Goal: Transaction & Acquisition: Obtain resource

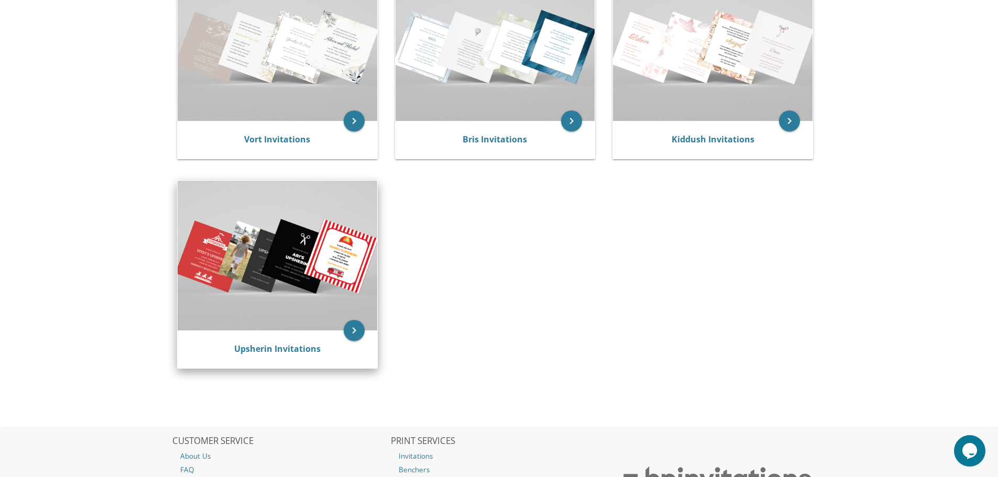
scroll to position [262, 0]
click at [295, 336] on div "Upsherin Invitations" at bounding box center [278, 349] width 200 height 38
click at [304, 242] on img at bounding box center [278, 254] width 200 height 149
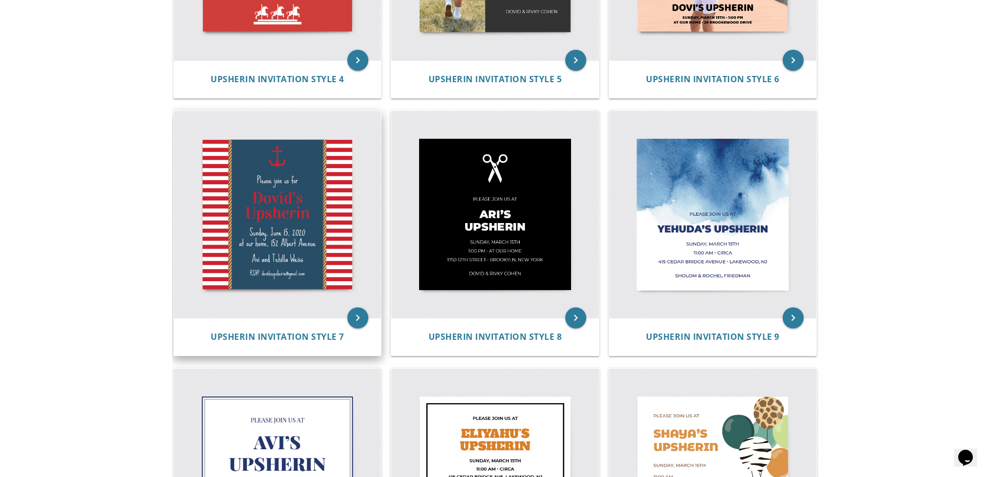
scroll to position [730, 0]
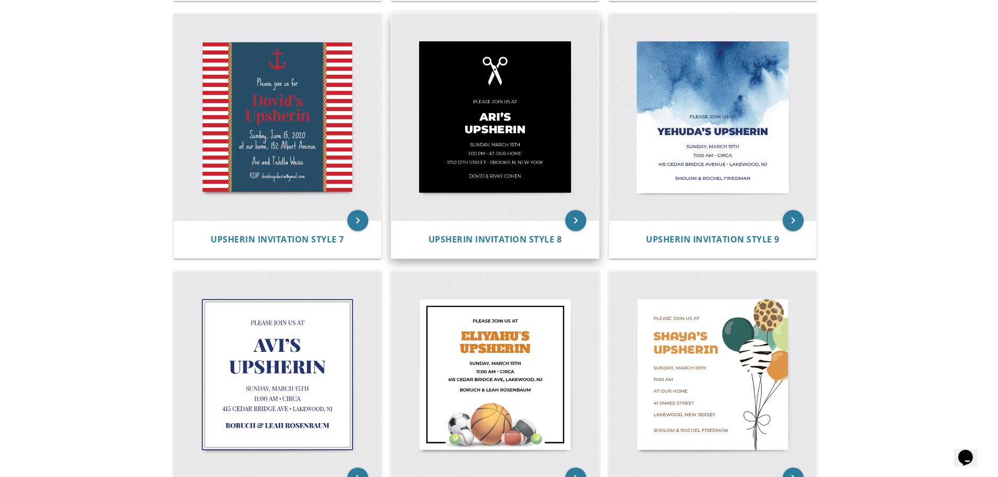
click at [482, 162] on img at bounding box center [495, 118] width 208 height 208
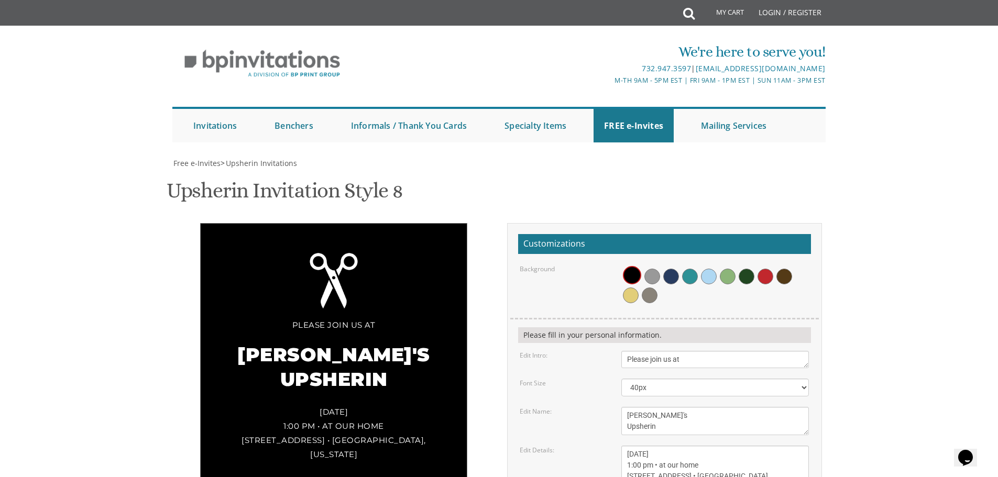
scroll to position [52, 0]
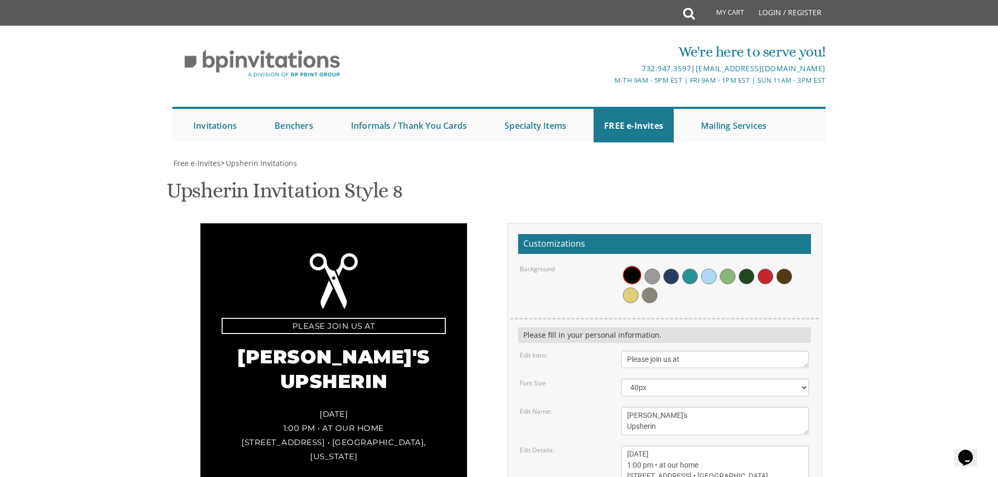
click at [699, 351] on textarea "Please join us at" at bounding box center [716, 359] width 188 height 17
click at [683, 379] on select "20px 30px 40px 50px 60px 70px 80px" at bounding box center [716, 388] width 188 height 18
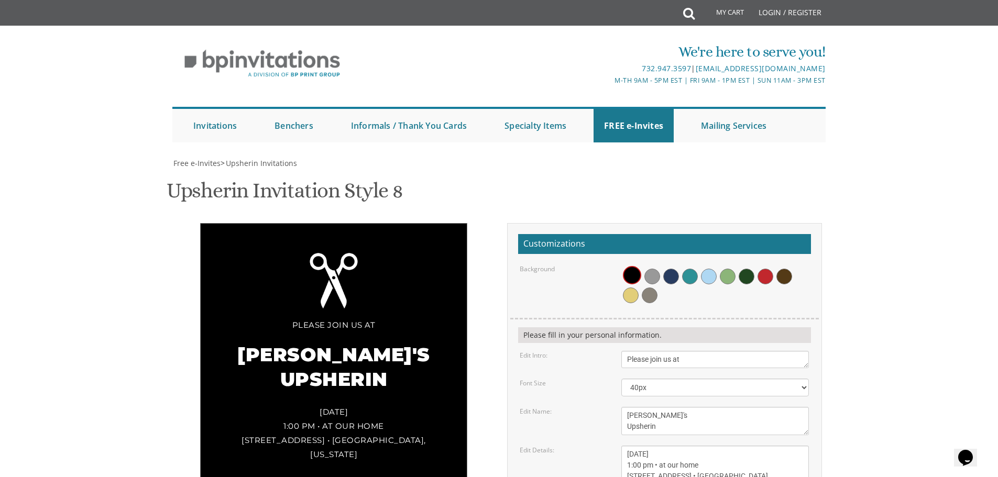
click at [878, 346] on body "My Cart Total: View Cart Item(s) Submit My Cart Total: View Cart Item(s) Login …" at bounding box center [499, 451] width 998 height 902
click at [639, 407] on textarea "Ari's Upsherin" at bounding box center [716, 421] width 188 height 28
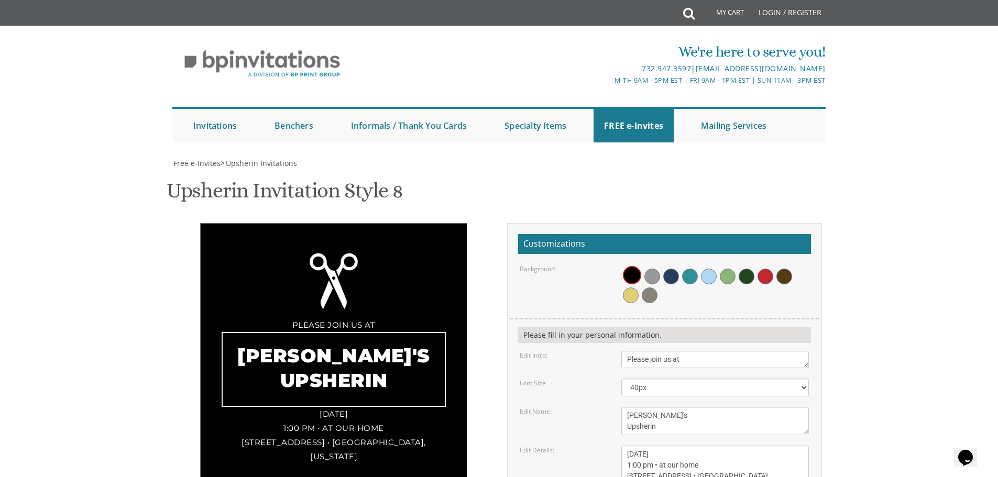
drag, startPoint x: 644, startPoint y: 364, endPoint x: 619, endPoint y: 363, distance: 25.2
click at [619, 407] on div "Ari's Upsherin" at bounding box center [715, 421] width 203 height 28
type textarea "Nosson Tzvi's Upsherin"
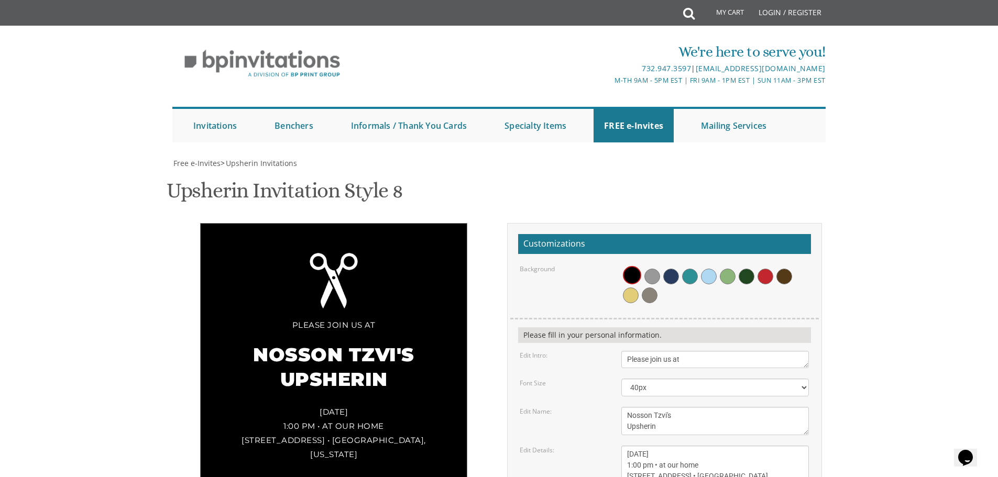
click at [863, 358] on body "My Cart Total: View Cart Item(s) Submit My Cart Total: View Cart Item(s) Login …" at bounding box center [499, 451] width 998 height 902
click at [644, 446] on textarea "Sunday, March 15th 1:00 pm • at our home 1750 E. 12th Street • Brookyln, New Yo…" at bounding box center [716, 465] width 188 height 39
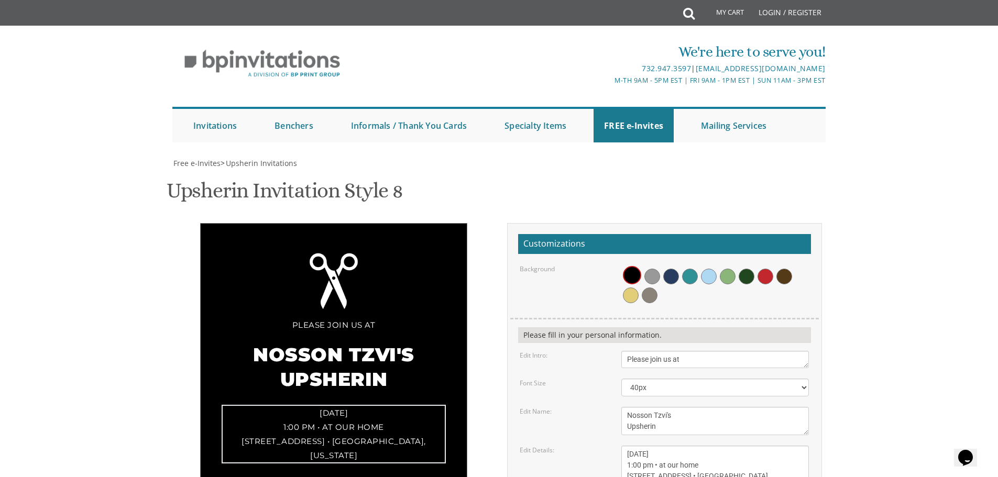
click at [644, 446] on textarea "Sunday, March 15th 1:00 pm • at our home 1750 E. 12th Street • Brookyln, New Yo…" at bounding box center [716, 465] width 188 height 39
click at [674, 446] on textarea "Sunday, March 15th 1:00 pm • at our home 1750 E. 12th Street • Brookyln, New Yo…" at bounding box center [716, 465] width 188 height 39
drag, startPoint x: 703, startPoint y: 403, endPoint x: 691, endPoint y: 404, distance: 12.1
click at [691, 446] on textarea "Sunday, March 15th 1:00 pm • at our home 1750 E. 12th Street • Brookyln, New Yo…" at bounding box center [716, 465] width 188 height 39
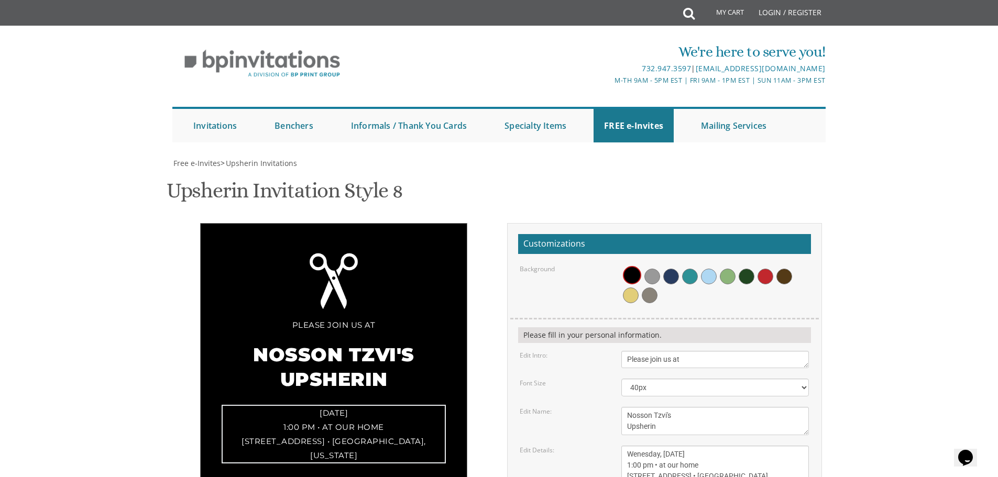
click at [630, 446] on textarea "Sunday, March 15th 1:00 pm • at our home 1750 E. 12th Street • Brookyln, New Yo…" at bounding box center [716, 465] width 188 height 39
drag, startPoint x: 638, startPoint y: 414, endPoint x: 628, endPoint y: 416, distance: 10.1
click at [628, 446] on textarea "Sunday, March 15th 1:00 pm • at our home 1750 E. 12th Street • Brookyln, New Yo…" at bounding box center [716, 465] width 188 height 39
drag, startPoint x: 772, startPoint y: 427, endPoint x: 592, endPoint y: 429, distance: 180.3
click at [592, 446] on div "Edit Details: Sunday, March 15th 1:00 pm • at our home 1750 E. 12th Street • Br…" at bounding box center [664, 465] width 305 height 39
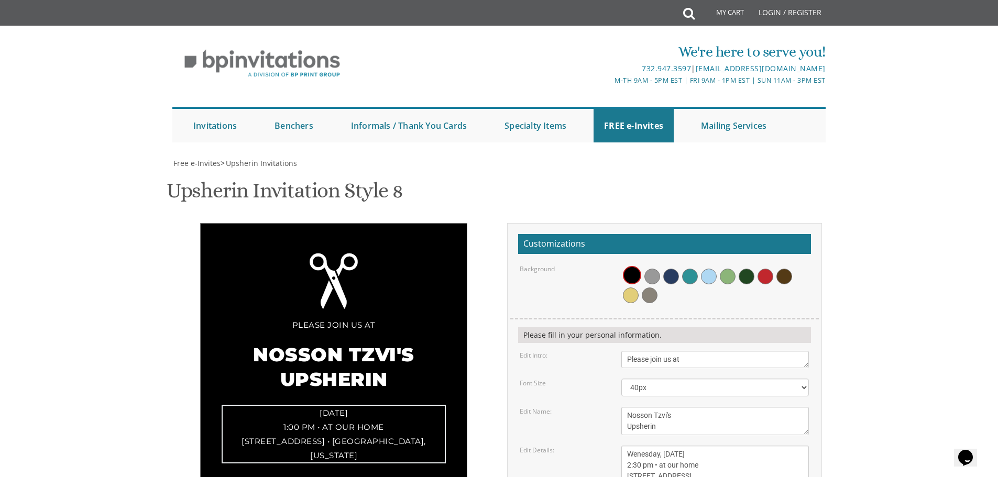
click at [934, 371] on body "My Cart Total: View Cart Item(s) Submit My Cart Total: View Cart Item(s) Login …" at bounding box center [499, 451] width 998 height 902
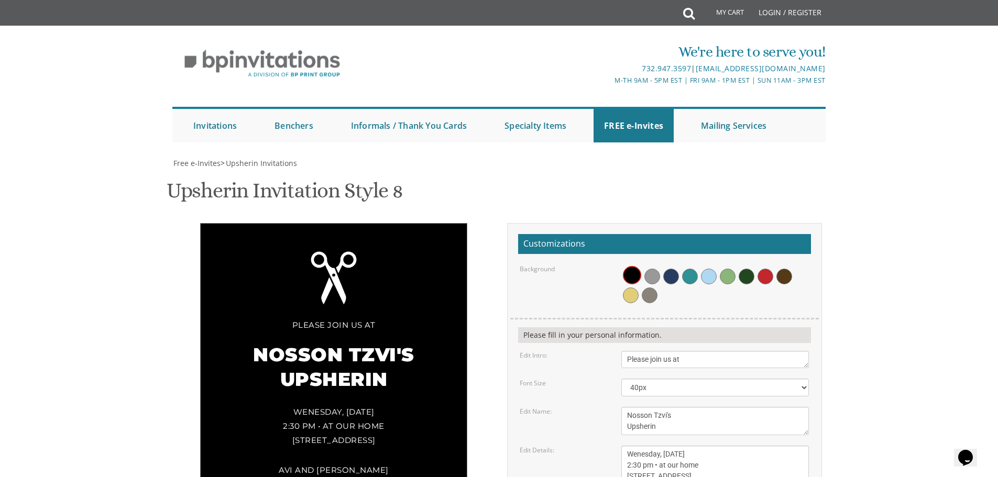
scroll to position [105, 0]
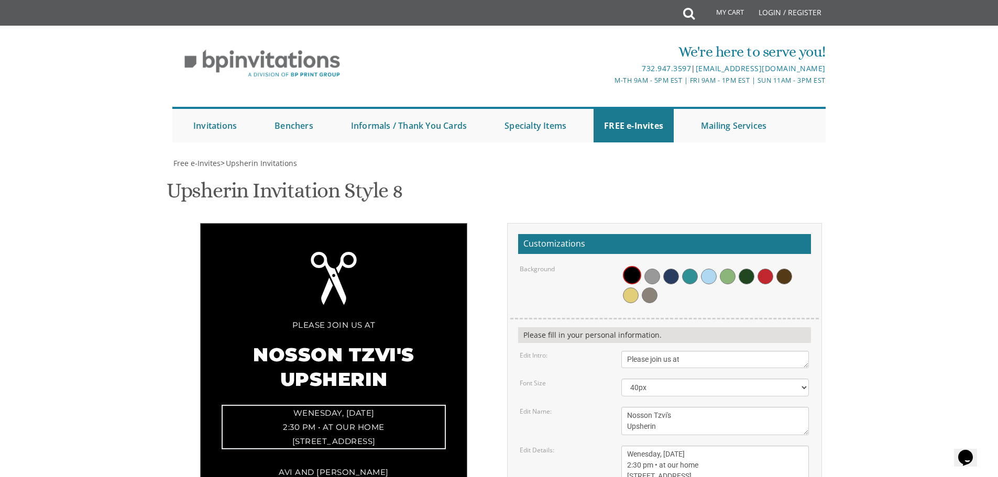
click at [656, 446] on textarea "Sunday, March 15th 1:00 pm • at our home 1750 E. 12th Street • Brookyln, New Yo…" at bounding box center [716, 465] width 188 height 39
click at [691, 446] on textarea "Sunday, March 15th 1:00 pm • at our home 1750 E. 12th Street • Brookyln, New Yo…" at bounding box center [716, 465] width 188 height 39
click at [711, 446] on textarea "Sunday, March 15th 1:00 pm • at our home 1750 E. 12th Street • Brookyln, New Yo…" at bounding box center [716, 465] width 188 height 39
click at [755, 446] on textarea "Sunday, March 15th 1:00 pm • at our home 1750 E. 12th Street • Brookyln, New Yo…" at bounding box center [716, 465] width 188 height 39
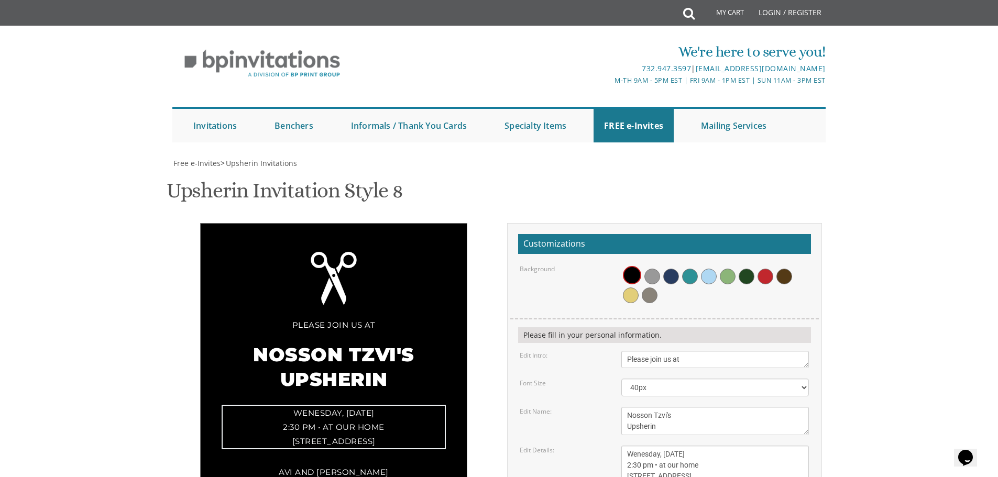
type textarea "Wenesday, August 20th 2:30 pm • at our home 106 Union Ave 2nd Floor Passiac NJ …"
drag, startPoint x: 709, startPoint y: 397, endPoint x: 557, endPoint y: 386, distance: 151.8
click at [557, 386] on form "Customizations Background Please fill in your personal information. Edit Intro:…" at bounding box center [664, 420] width 293 height 372
type textarea "Akiva & Chaya Peryl Singer"
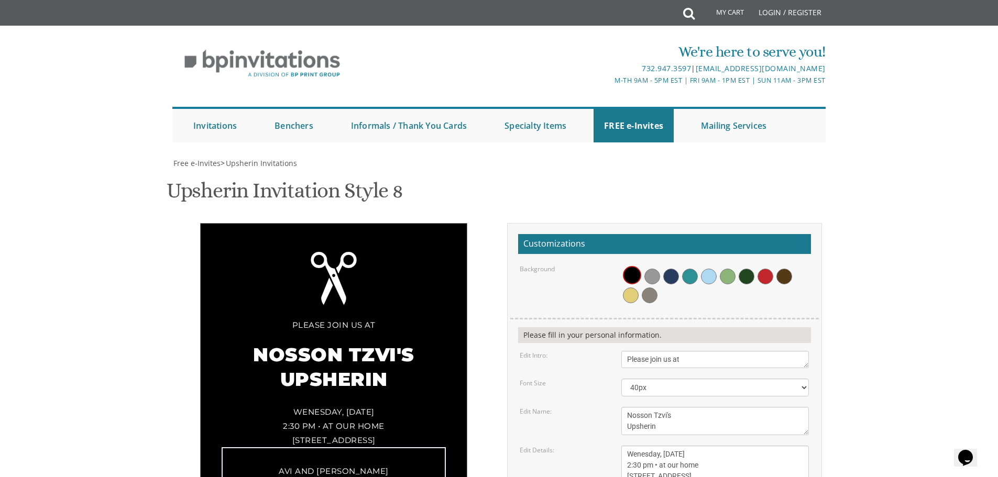
click at [628, 446] on textarea "Sunday, March 15th 1:00 pm • at our home 1750 E. 12th Street • Brookyln, New Yo…" at bounding box center [716, 465] width 188 height 39
type textarea "Wenesday, August 20th 2:30 pm • at our home 106 Union Ave Passiac NJ 07055"
click at [868, 306] on body "My Cart Total: View Cart Item(s) Submit My Cart Total: View Cart Item(s) Login …" at bounding box center [499, 451] width 998 height 902
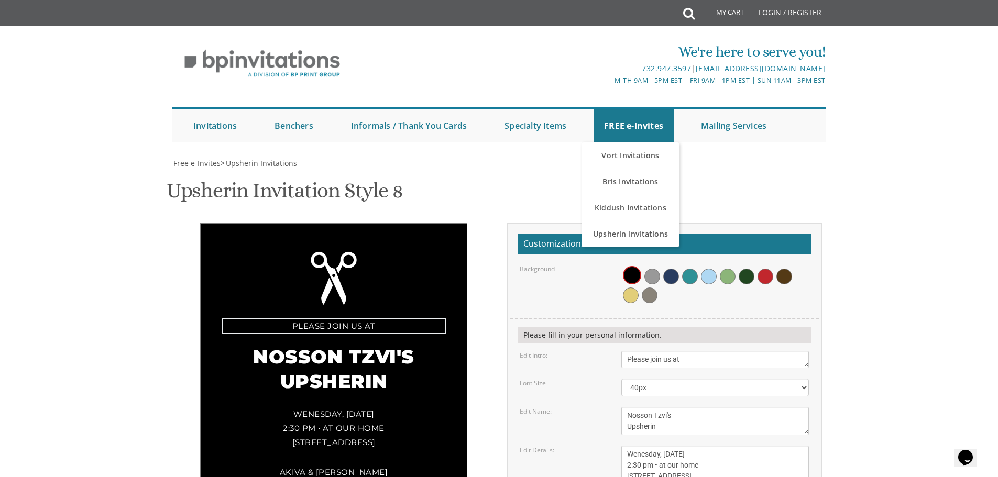
click at [677, 359] on textarea "Please join us at" at bounding box center [716, 359] width 188 height 17
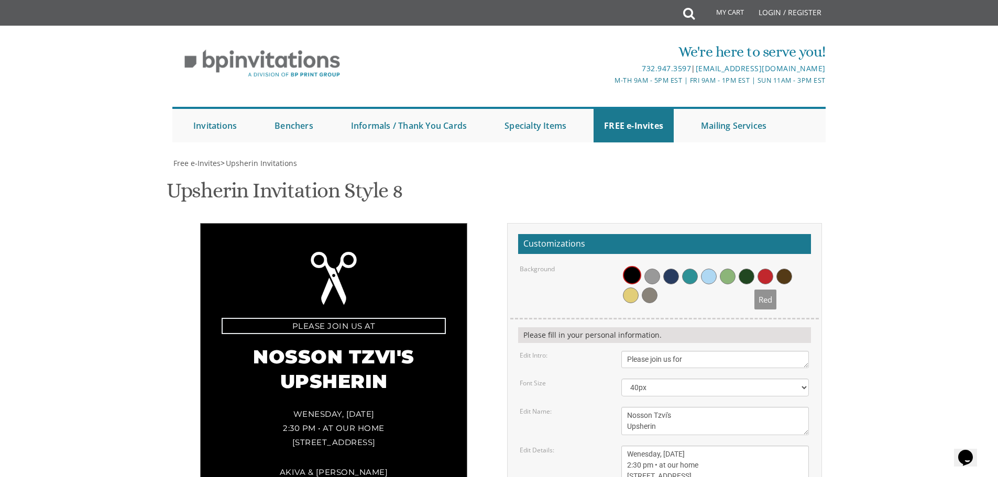
scroll to position [157, 0]
type textarea "Please join us for"
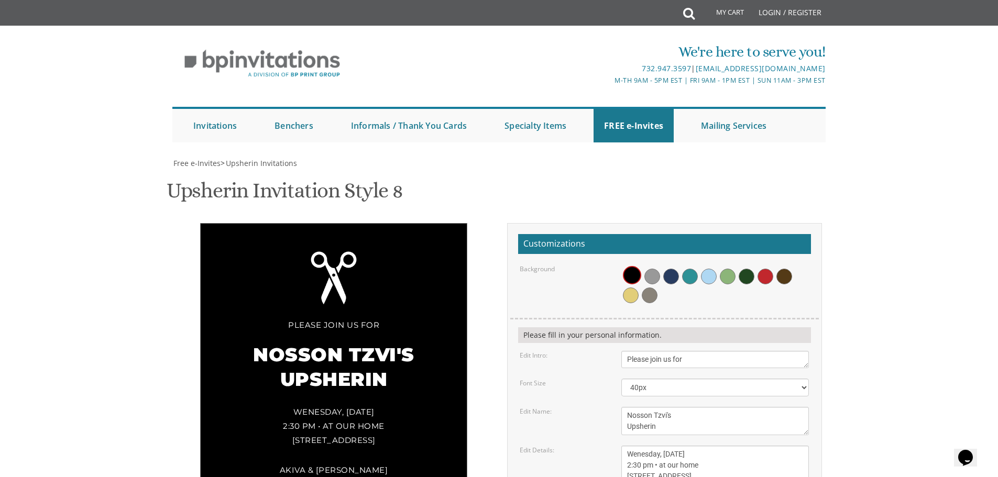
click at [857, 282] on body "My Cart Total: View Cart Item(s) Submit My Cart Total: View Cart Item(s) Login …" at bounding box center [499, 451] width 998 height 902
click at [675, 446] on textarea "Sunday, March 15th 1:00 pm • at our home 1750 E. 12th Street • Brookyln, New Yo…" at bounding box center [716, 465] width 188 height 39
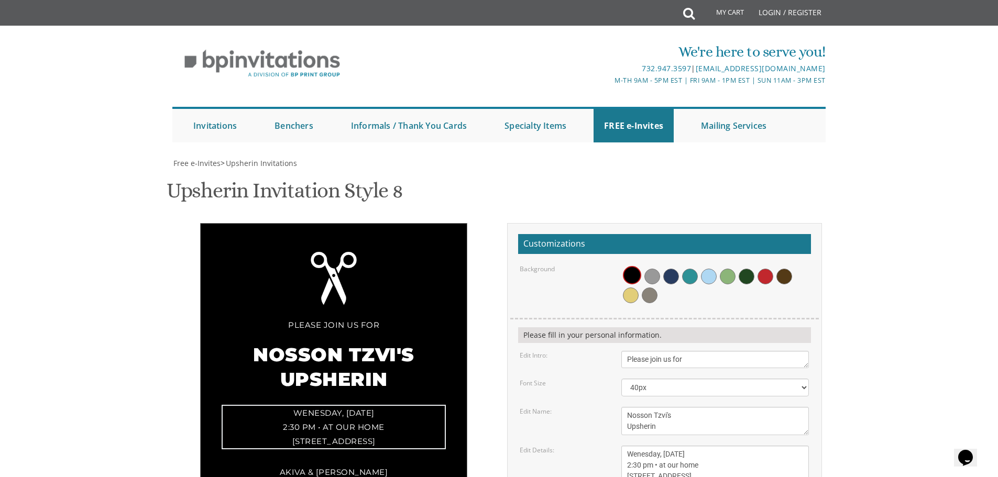
click at [701, 446] on textarea "Sunday, March 15th 1:00 pm • at our home 1750 E. 12th Street • Brookyln, New Yo…" at bounding box center [716, 465] width 188 height 39
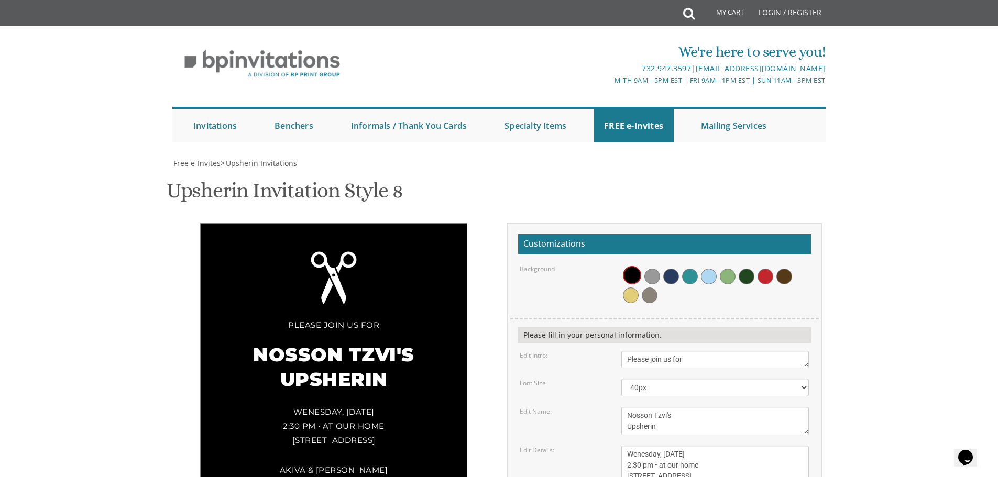
click at [848, 337] on body "My Cart Total: View Cart Item(s) Submit My Cart Total: View Cart Item(s) Login …" at bounding box center [499, 451] width 998 height 902
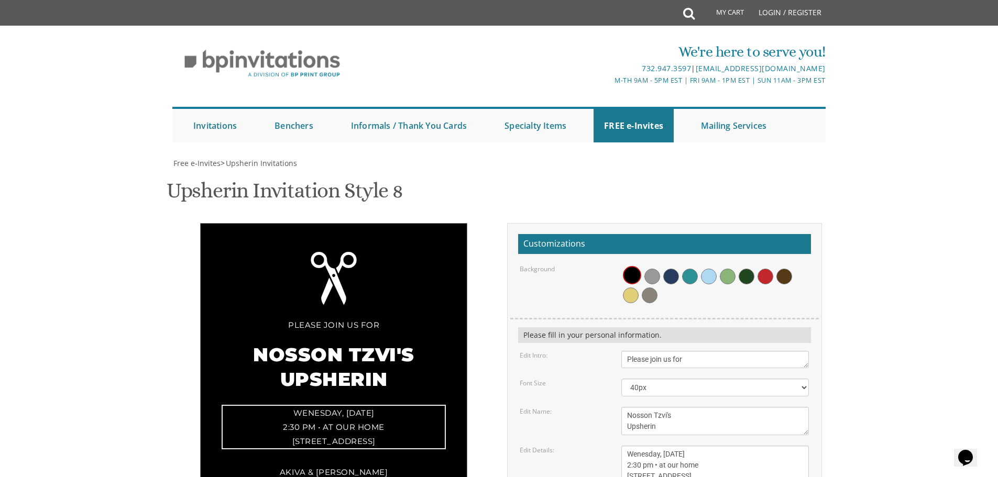
click at [721, 446] on textarea "Sunday, March 15th 1:00 pm • at our home 1750 E. 12th Street • Brookyln, New Yo…" at bounding box center [716, 465] width 188 height 39
type textarea "Wenesday, August 20th 2:30 pm • at our home 106 Union Ave, Passiac, NJ"
click at [925, 326] on body "My Cart Total: View Cart Item(s) Submit My Cart Total: View Cart Item(s) Login …" at bounding box center [499, 451] width 998 height 902
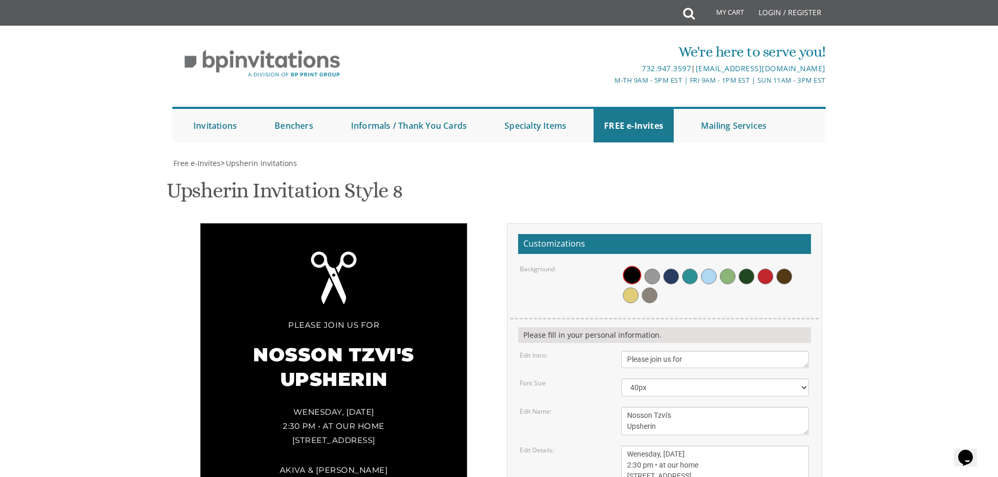
scroll to position [262, 0]
click at [872, 322] on body "My Cart Total: View Cart Item(s) Submit My Cart Total: View Cart Item(s) Login …" at bounding box center [499, 451] width 998 height 902
type input "chayapsinger@gmail.com"
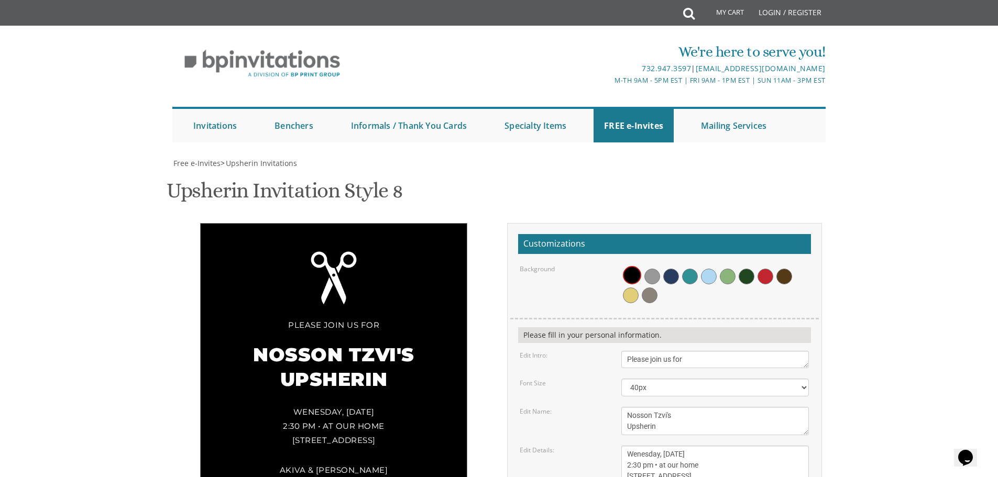
click at [888, 286] on body "My Cart Total: View Cart Item(s) Submit My Cart Total: View Cart Item(s) Login …" at bounding box center [499, 451] width 998 height 902
click at [900, 314] on body "My Cart Total: View Cart Item(s) Submit My Cart Total: View Cart Item(s) Login …" at bounding box center [499, 451] width 998 height 902
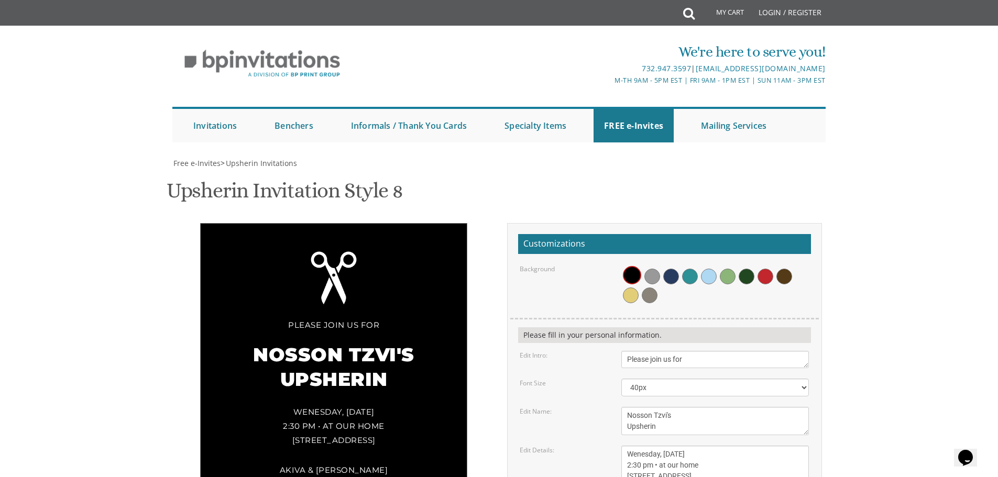
scroll to position [0, 0]
click at [644, 126] on link "FREE e-Invites" at bounding box center [634, 126] width 80 height 34
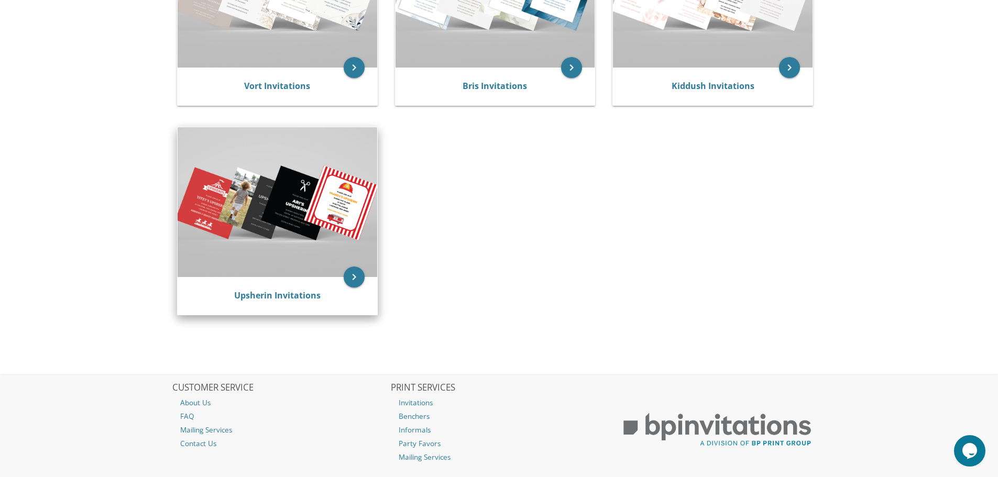
click at [249, 170] on img at bounding box center [278, 201] width 200 height 149
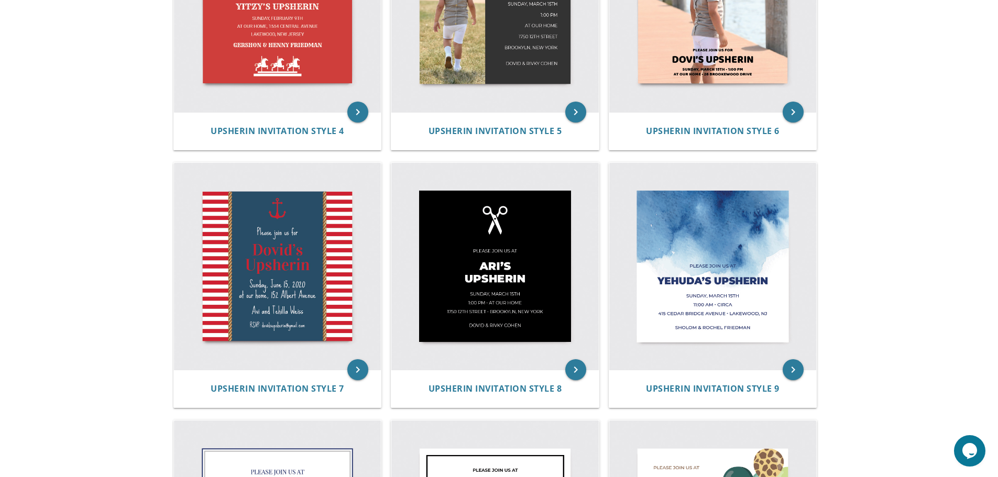
scroll to position [576, 0]
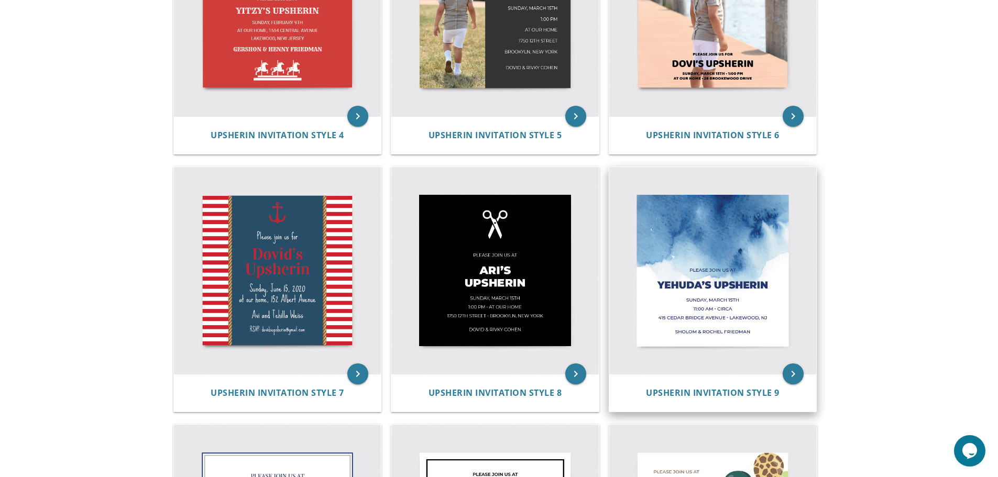
click at [711, 285] on img at bounding box center [713, 271] width 208 height 208
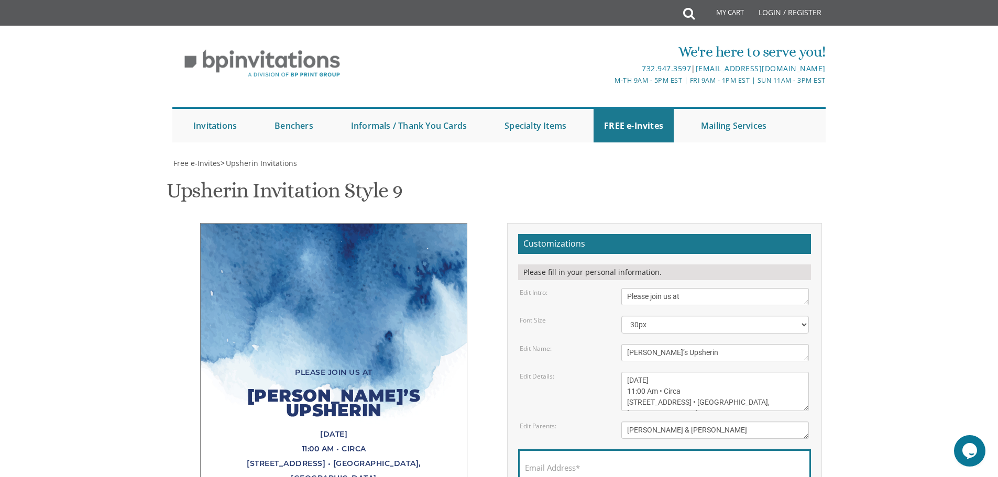
scroll to position [105, 0]
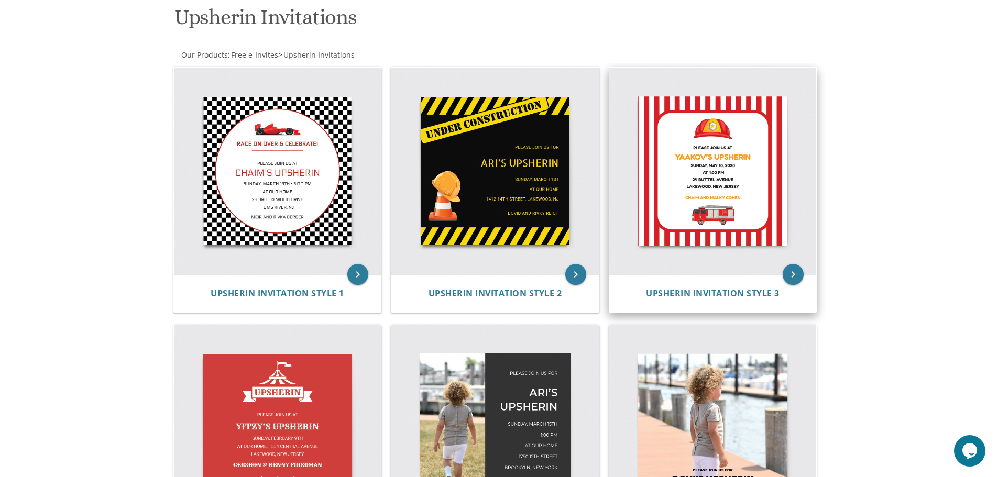
scroll to position [314, 0]
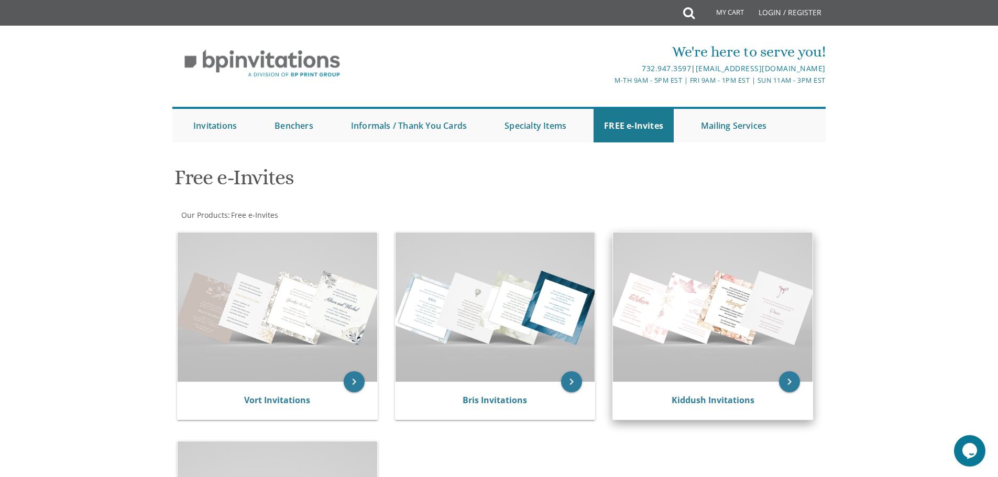
click at [686, 328] on img at bounding box center [713, 307] width 200 height 149
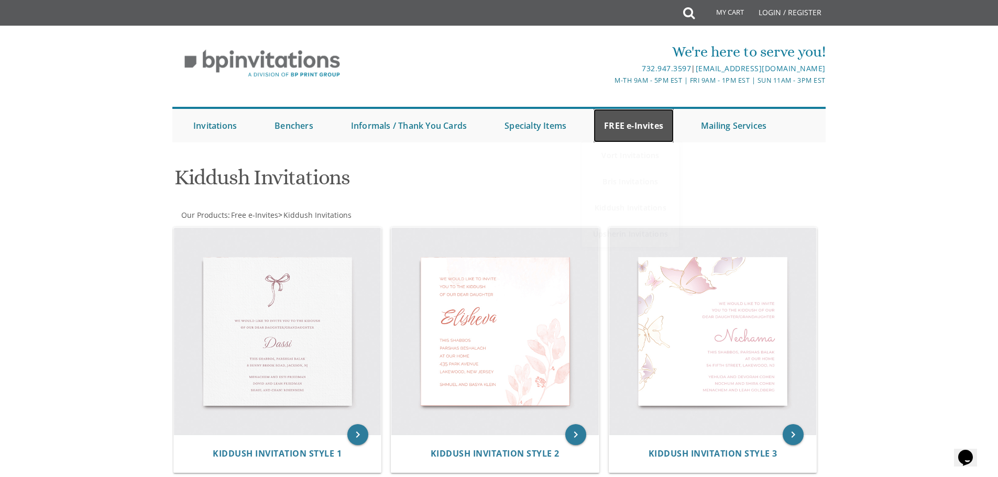
click at [634, 125] on link "FREE e-Invites" at bounding box center [634, 126] width 80 height 34
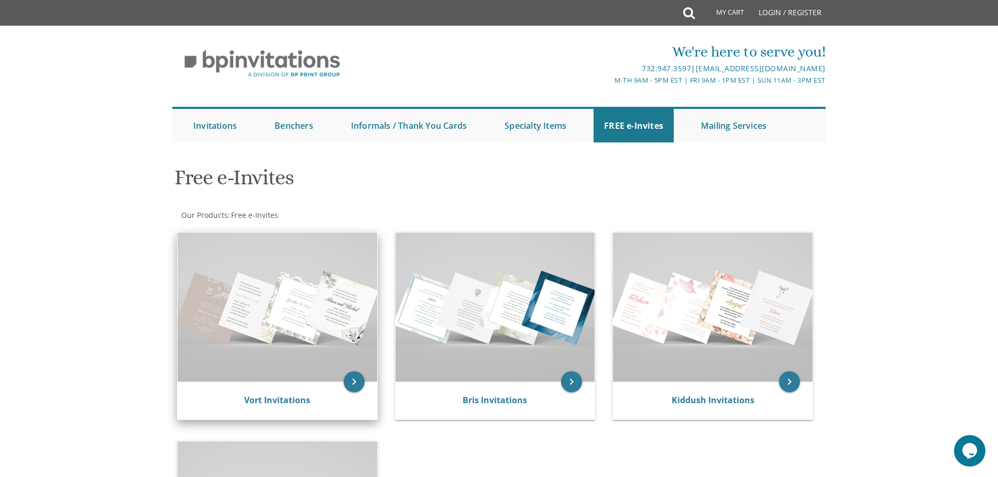
click at [306, 314] on img at bounding box center [278, 307] width 200 height 149
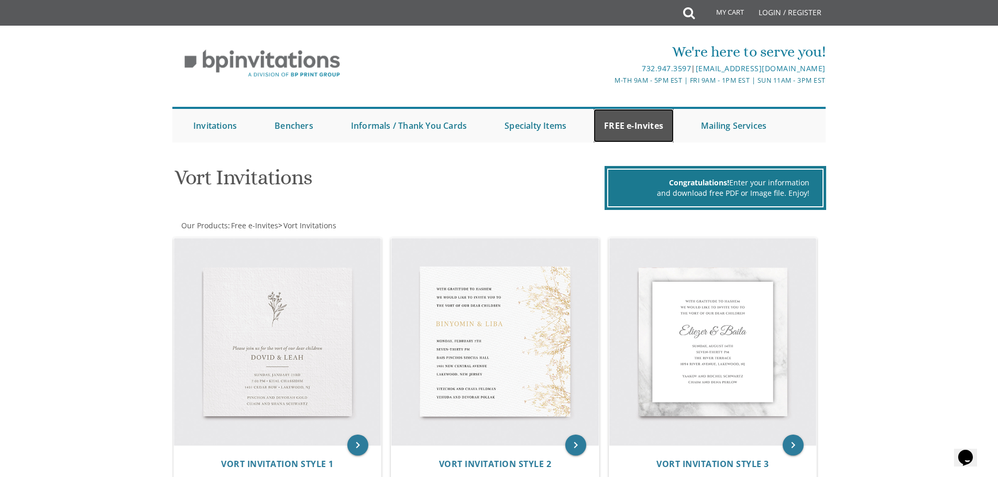
click at [629, 129] on link "FREE e-Invites" at bounding box center [634, 126] width 80 height 34
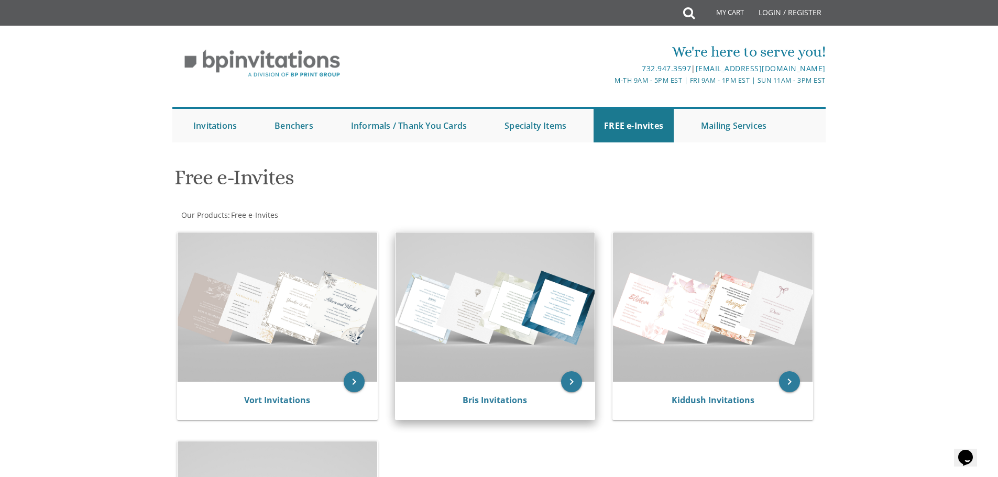
click at [477, 317] on img at bounding box center [496, 307] width 200 height 149
